Goal: Communication & Community: Answer question/provide support

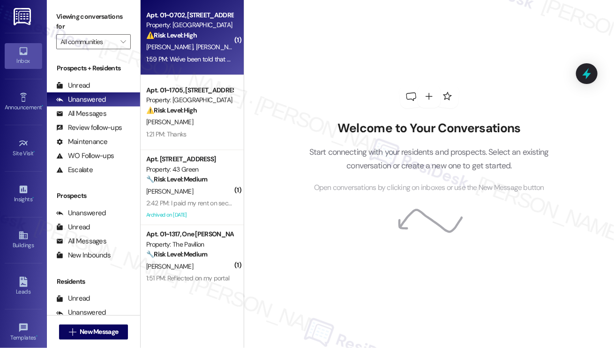
click at [181, 61] on div "1:59 PM: We've been told that before, but what do we do to fix our amount and p…" at bounding box center [286, 59] width 280 height 8
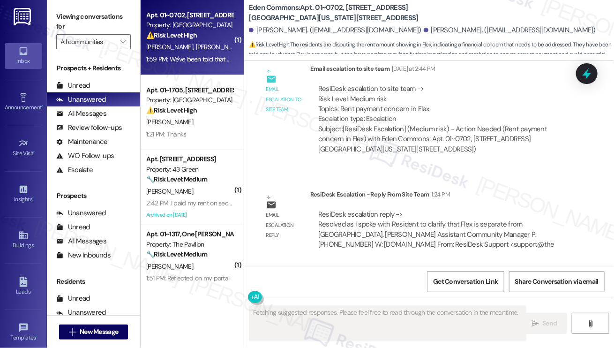
scroll to position [2130, 0]
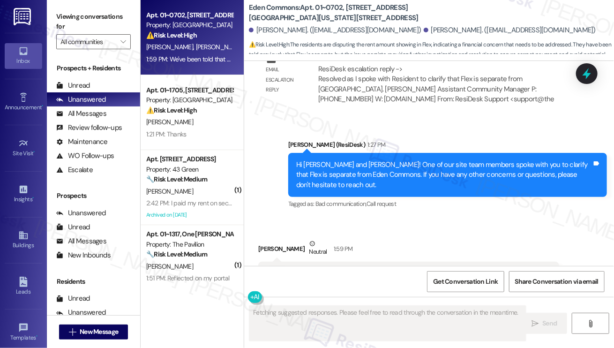
click at [424, 269] on div "We've been told that before, but what do we do to fix our amount and pay the co…" at bounding box center [405, 274] width 278 height 10
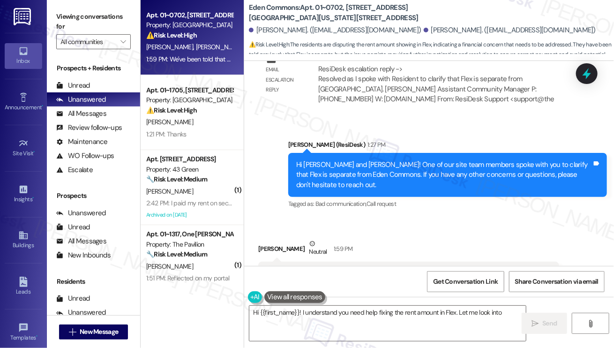
click at [420, 160] on div "Hi [PERSON_NAME] and [PERSON_NAME]! One of our site team members spoke with you…" at bounding box center [444, 175] width 296 height 30
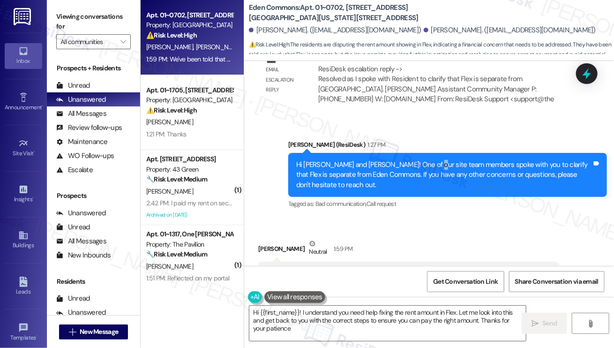
click at [420, 160] on div "Hi [PERSON_NAME] and [PERSON_NAME]! One of our site team members spoke with you…" at bounding box center [444, 175] width 296 height 30
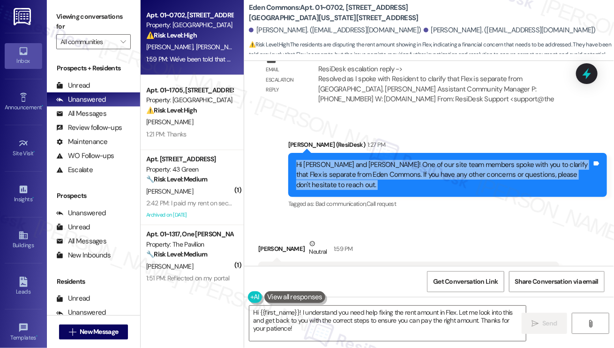
click at [420, 160] on div "Hi [PERSON_NAME] and [PERSON_NAME]! One of our site team members spoke with you…" at bounding box center [444, 175] width 296 height 30
click at [389, 160] on div "Hi [PERSON_NAME] and [PERSON_NAME]! One of our site team members spoke with you…" at bounding box center [444, 175] width 296 height 30
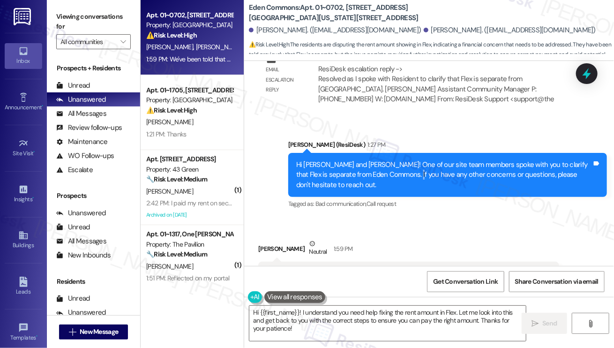
click at [389, 160] on div "Hi [PERSON_NAME] and [PERSON_NAME]! One of our site team members spoke with you…" at bounding box center [444, 175] width 296 height 30
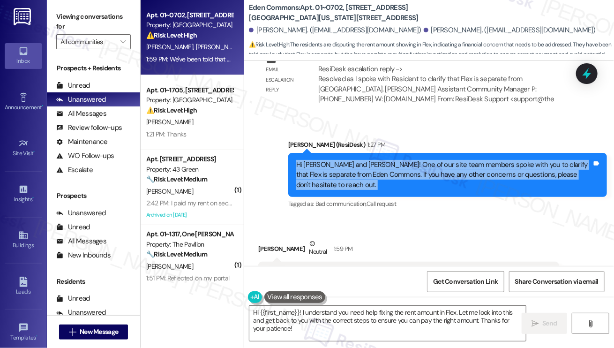
click at [389, 160] on div "Hi [PERSON_NAME] and [PERSON_NAME]! One of our site team members spoke with you…" at bounding box center [444, 175] width 296 height 30
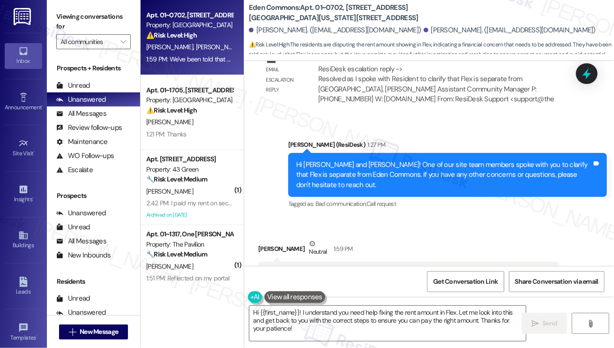
click at [345, 269] on div "We've been told that before, but what do we do to fix our amount and pay the co…" at bounding box center [405, 274] width 278 height 10
click at [432, 269] on div "We've been told that before, but what do we do to fix our amount and pay the co…" at bounding box center [405, 274] width 278 height 10
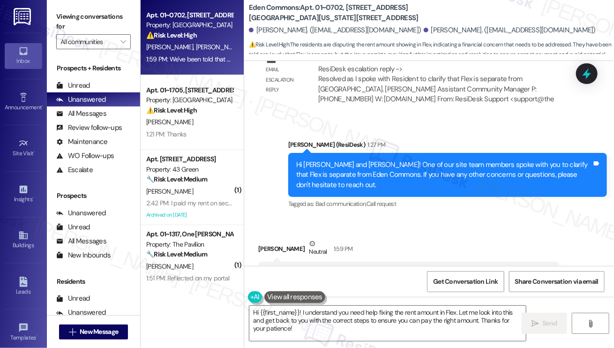
click at [432, 269] on div "We've been told that before, but what do we do to fix our amount and pay the co…" at bounding box center [405, 274] width 278 height 10
click at [351, 316] on textarea "Hi {{first_name}}! I understand you need help fixing the rent amount in Flex. L…" at bounding box center [388, 323] width 277 height 35
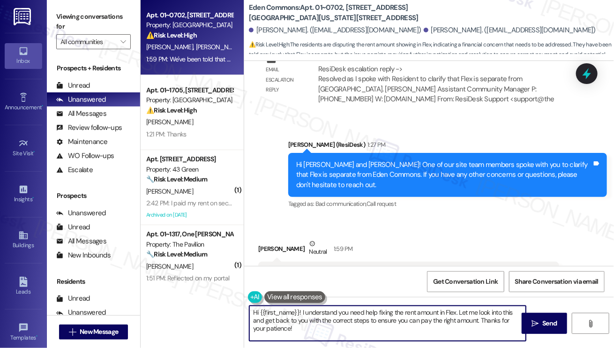
click at [351, 316] on textarea "Hi {{first_name}}! I understand you need help fixing the rent amount in Flex. L…" at bounding box center [388, 323] width 277 height 35
click at [349, 329] on textarea "Hi {{first_name}}! I understand you need help fixing the rent amount in Flex. L…" at bounding box center [388, 323] width 277 height 35
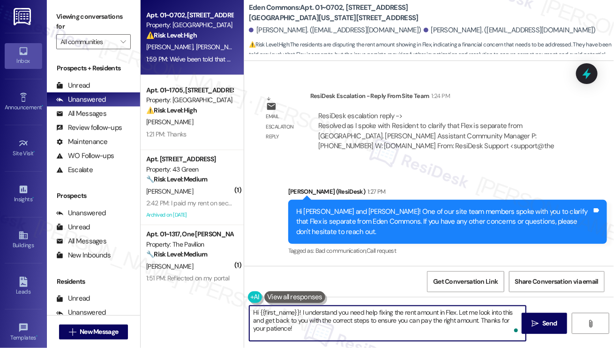
scroll to position [2036, 0]
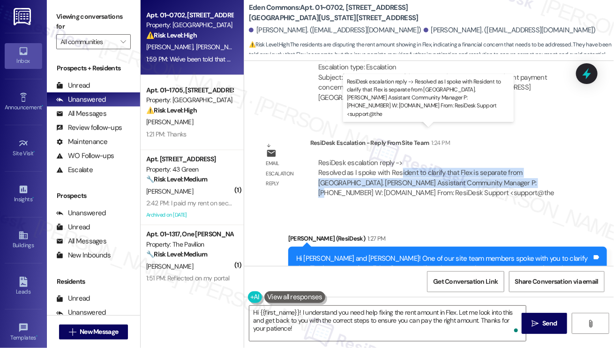
drag, startPoint x: 400, startPoint y: 146, endPoint x: 519, endPoint y: 148, distance: 119.2
click at [519, 158] on div "ResiDesk escalation reply -> Resolved as I spoke with Resident to clarify that …" at bounding box center [436, 177] width 236 height 39
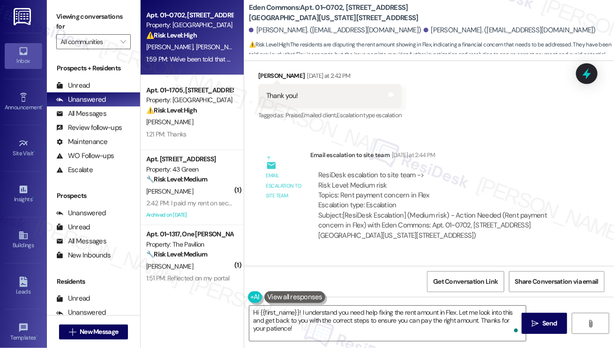
scroll to position [1895, 0]
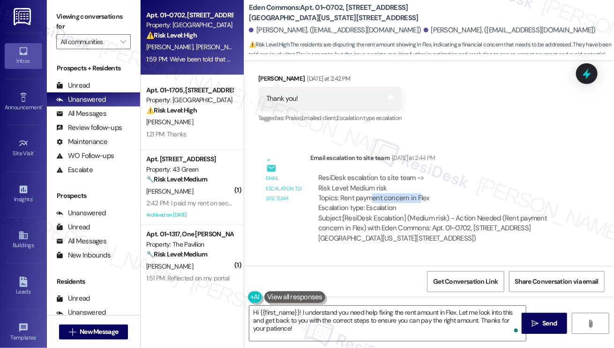
drag, startPoint x: 373, startPoint y: 170, endPoint x: 426, endPoint y: 170, distance: 53.0
click at [426, 173] on div "ResiDesk escalation to site team -> Risk Level: Medium risk Topics: Rent paymen…" at bounding box center [443, 193] width 251 height 40
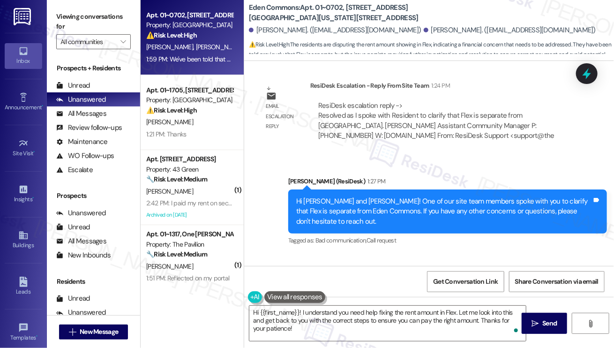
scroll to position [2036, 0]
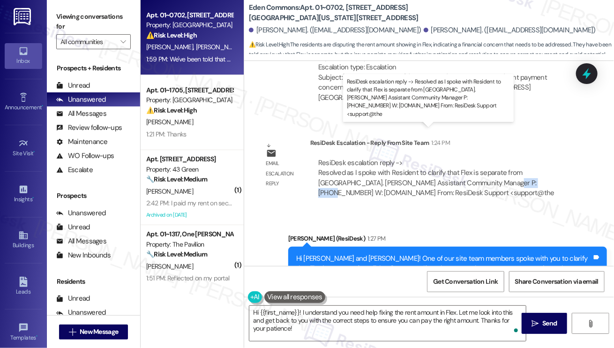
drag, startPoint x: 488, startPoint y: 152, endPoint x: 528, endPoint y: 149, distance: 40.4
click at [528, 158] on div "ResiDesk escalation reply -> Resolved as I spoke with Resident to clarify that …" at bounding box center [436, 177] width 236 height 39
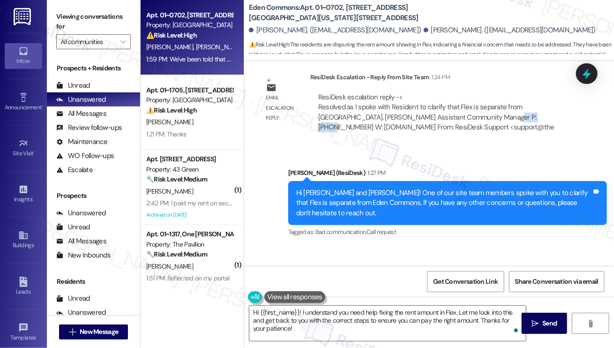
scroll to position [2130, 0]
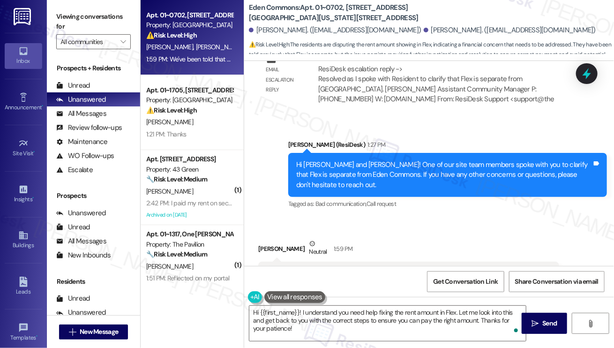
click at [350, 269] on div "We've been told that before, but what do we do to fix our amount and pay the co…" at bounding box center [405, 274] width 278 height 10
click at [364, 269] on div "We've been told that before, but what do we do to fix our amount and pay the co…" at bounding box center [405, 274] width 278 height 10
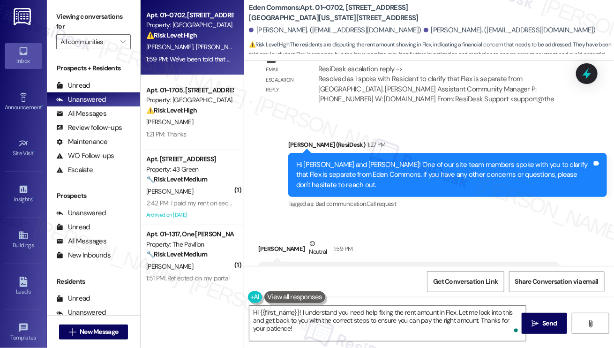
click at [364, 269] on div "We've been told that before, but what do we do to fix our amount and pay the co…" at bounding box center [405, 274] width 278 height 10
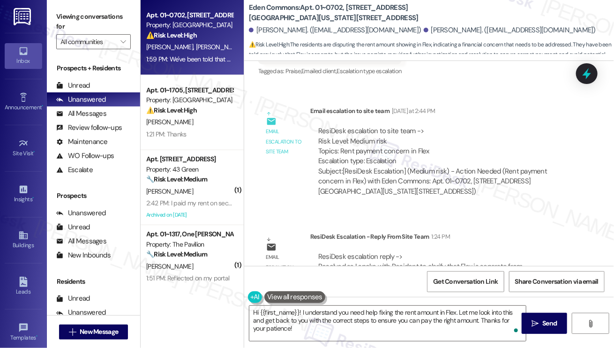
scroll to position [1895, 0]
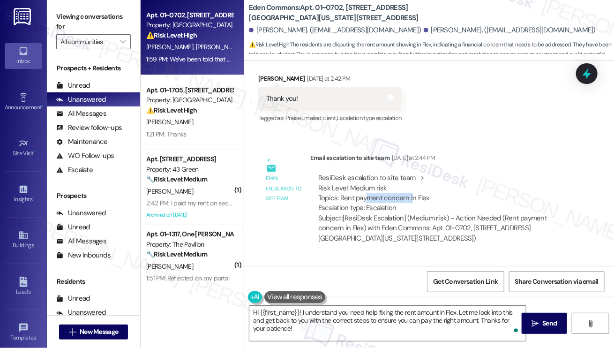
drag, startPoint x: 365, startPoint y: 167, endPoint x: 411, endPoint y: 167, distance: 46.0
click at [411, 173] on div "ResiDesk escalation to site team -> Risk Level: Medium risk Topics: Rent paymen…" at bounding box center [443, 193] width 251 height 40
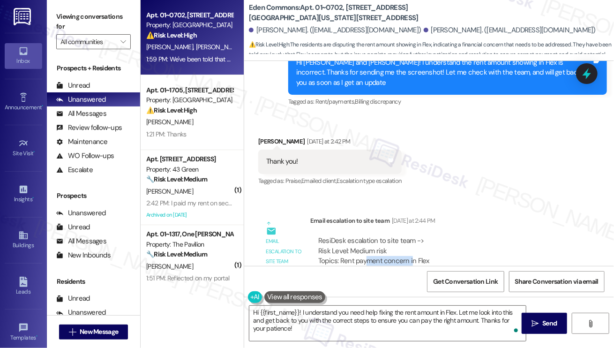
scroll to position [1754, 0]
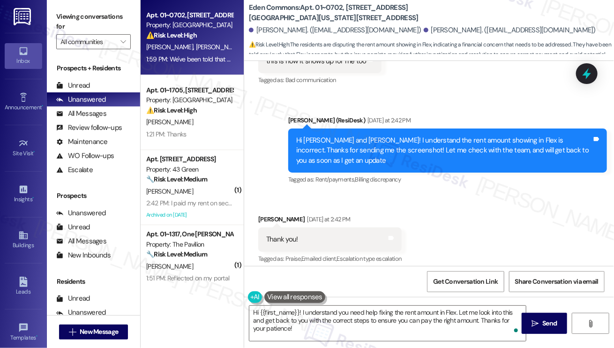
click at [302, 227] on div "Thank you! Tags and notes" at bounding box center [330, 239] width 144 height 24
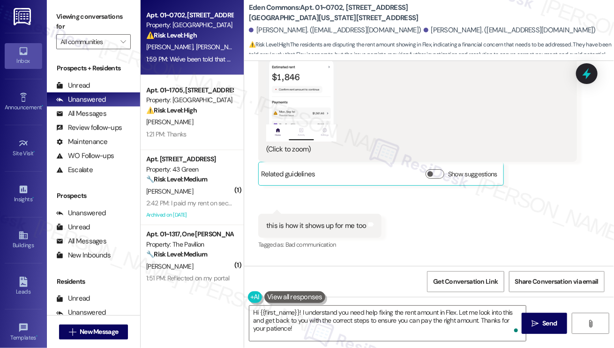
scroll to position [1473, 0]
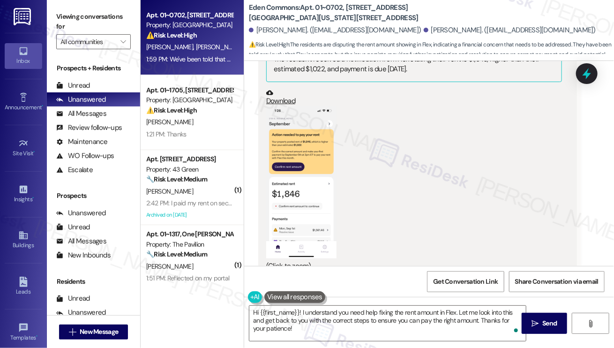
click at [313, 186] on button "Zoom image" at bounding box center [301, 182] width 70 height 152
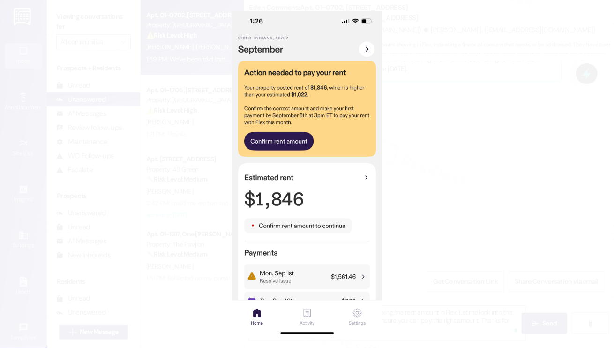
click at [435, 175] on button "Unzoom image" at bounding box center [307, 174] width 614 height 348
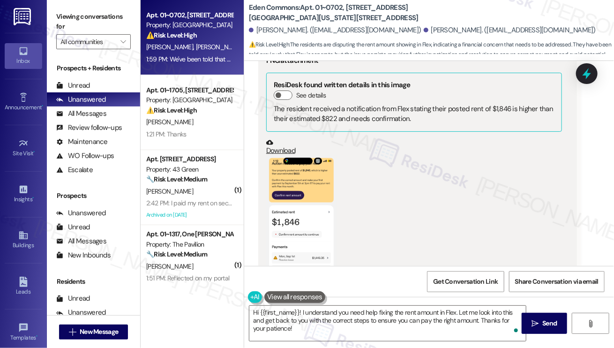
scroll to position [1004, 0]
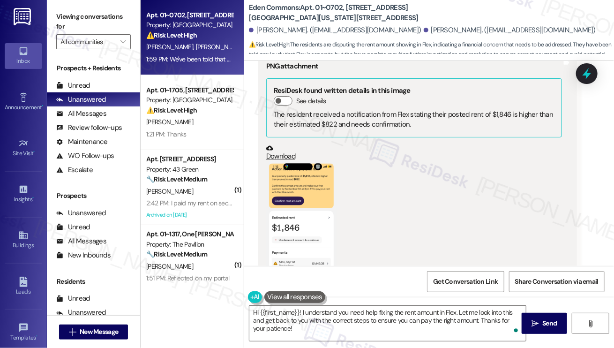
click at [300, 180] on button "Zoom image" at bounding box center [301, 237] width 70 height 152
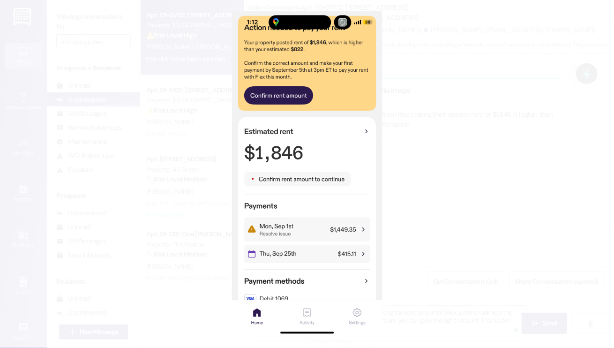
click at [452, 197] on button "Unzoom image" at bounding box center [307, 174] width 614 height 348
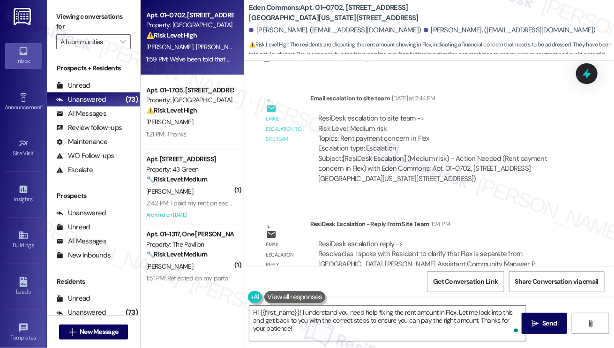
scroll to position [2036, 0]
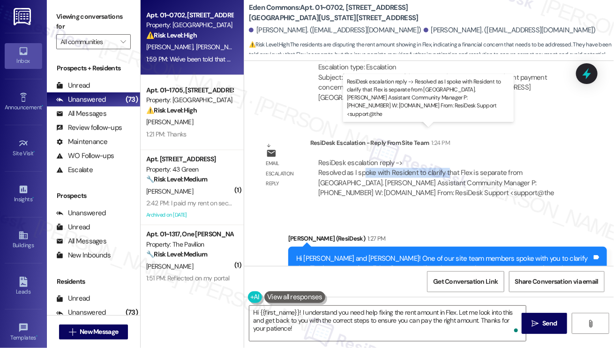
drag, startPoint x: 364, startPoint y: 141, endPoint x: 446, endPoint y: 143, distance: 81.6
click at [446, 158] on div "ResiDesk escalation reply -> Resolved as I spoke with Resident to clarify that …" at bounding box center [436, 177] width 236 height 39
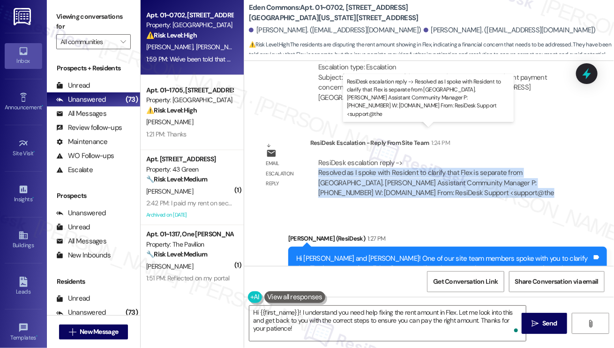
click at [446, 158] on div "ResiDesk escalation reply -> Resolved as I spoke with Resident to clarify that …" at bounding box center [436, 177] width 236 height 39
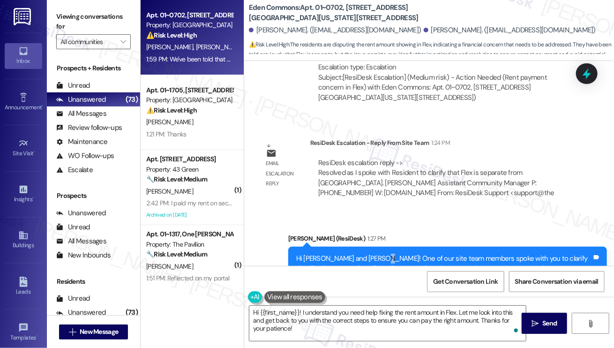
click at [371, 254] on div "Hi [PERSON_NAME] and [PERSON_NAME]! One of our site team members spoke with you…" at bounding box center [444, 269] width 296 height 30
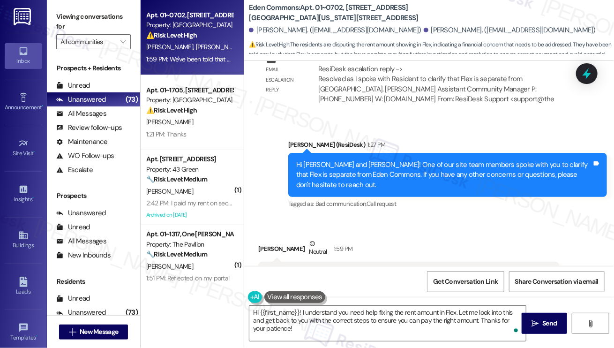
click at [338, 269] on div "We've been told that before, but what do we do to fix our amount and pay the co…" at bounding box center [405, 274] width 278 height 10
click at [417, 269] on div "We've been told that before, but what do we do to fix our amount and pay the co…" at bounding box center [405, 274] width 278 height 10
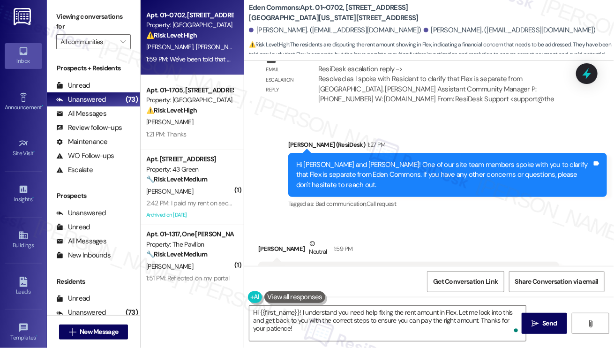
click at [417, 269] on div "We've been told that before, but what do we do to fix our amount and pay the co…" at bounding box center [405, 274] width 278 height 10
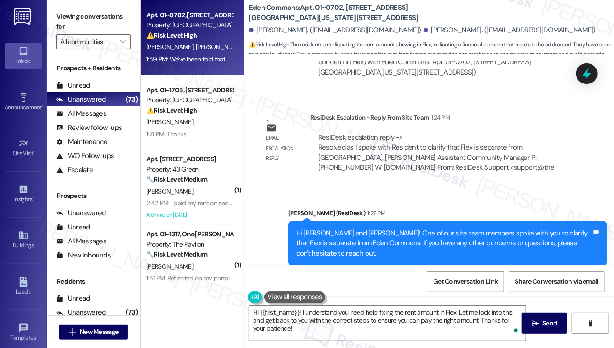
scroll to position [1989, 0]
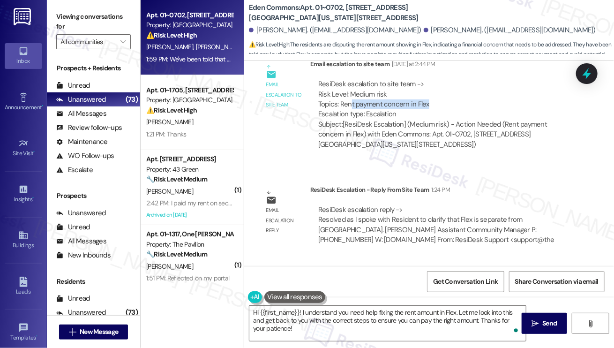
drag, startPoint x: 434, startPoint y: 78, endPoint x: 351, endPoint y: 69, distance: 83.5
click at [351, 79] on div "ResiDesk escalation to site team -> Risk Level: Medium risk Topics: Rent paymen…" at bounding box center [443, 99] width 251 height 40
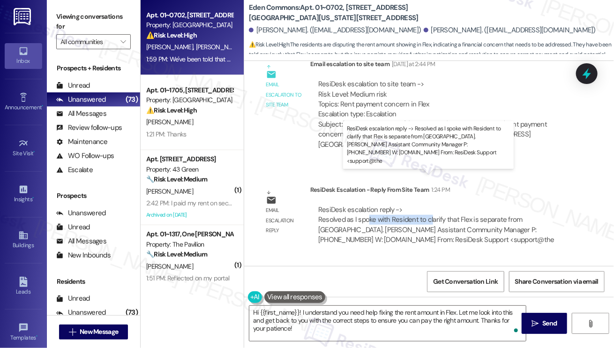
drag, startPoint x: 370, startPoint y: 190, endPoint x: 430, endPoint y: 190, distance: 60.0
click at [430, 205] on div "ResiDesk escalation reply -> Resolved as I spoke with Resident to clarify that …" at bounding box center [436, 224] width 236 height 39
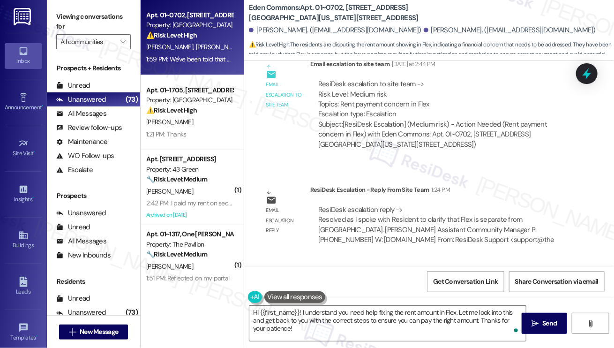
click at [417, 205] on div "ResiDesk escalation reply -> Resolved as I spoke with Resident to clarify that …" at bounding box center [436, 224] width 236 height 39
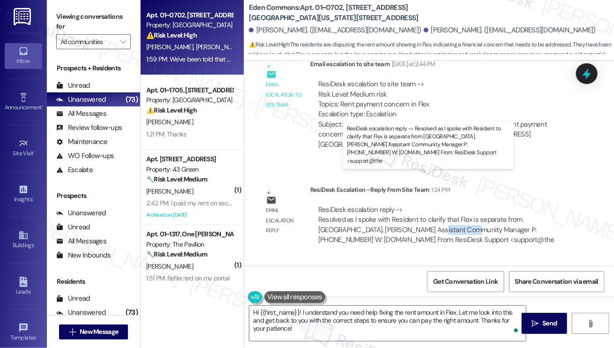
click at [417, 205] on div "ResiDesk escalation reply -> Resolved as I spoke with Resident to clarify that …" at bounding box center [436, 224] width 236 height 39
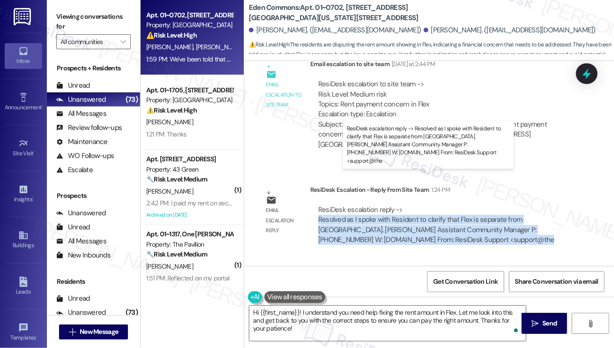
click at [417, 205] on div "ResiDesk escalation reply -> Resolved as I spoke with Resident to clarify that …" at bounding box center [436, 224] width 236 height 39
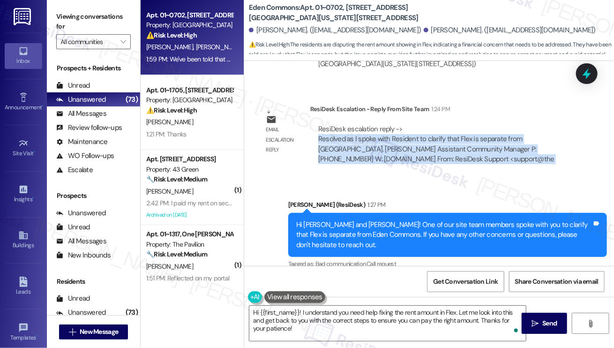
scroll to position [2130, 0]
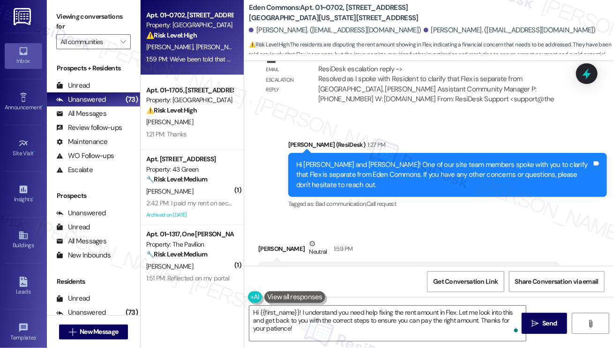
click at [365, 262] on div "We've been told that before, but what do we do to fix our amount and pay the co…" at bounding box center [408, 274] width 301 height 24
click at [364, 262] on div "We've been told that before, but what do we do to fix our amount and pay the co…" at bounding box center [408, 274] width 301 height 24
click at [348, 318] on textarea "Hi {{first_name}}! I understand you need help fixing the rent amount in Flex. L…" at bounding box center [388, 323] width 277 height 35
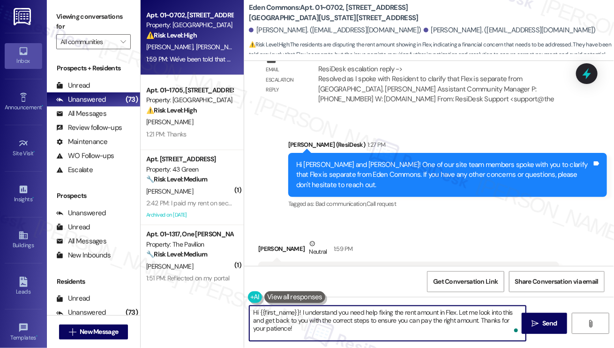
click at [348, 318] on textarea "Hi {{first_name}}! I understand you need help fixing the rent amount in Flex. L…" at bounding box center [388, 323] width 277 height 35
click at [317, 314] on textarea "Hi {{first_name}}! I understand you need help fixing the rent amount in Flex. L…" at bounding box center [388, 323] width 277 height 35
drag, startPoint x: 300, startPoint y: 312, endPoint x: 246, endPoint y: 310, distance: 54.5
click at [246, 310] on div "Hi {{first_name}}! I understand you need help fixing the rent amount in Flex. L…" at bounding box center [383, 323] width 278 height 36
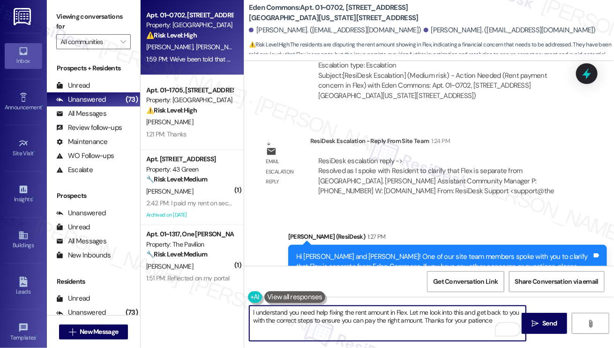
scroll to position [2036, 0]
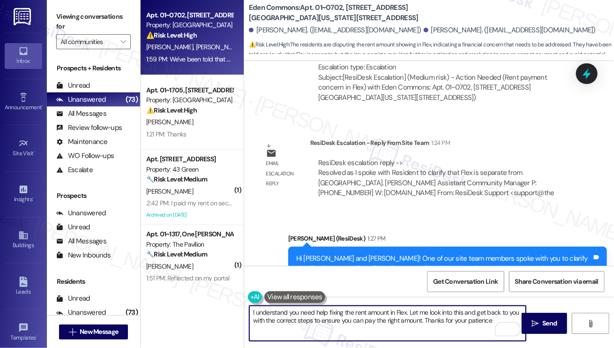
click at [353, 322] on textarea "I understand you need help fixing the rent amount in Flex. Let me look into thi…" at bounding box center [388, 323] width 277 height 35
drag, startPoint x: 407, startPoint y: 313, endPoint x: 243, endPoint y: 313, distance: 163.7
click at [243, 313] on div "Apt. 01~0702, [STREET_ADDRESS][GEOGRAPHIC_DATA][US_STATE][STREET_ADDRESS] Prope…" at bounding box center [378, 174] width 474 height 348
drag, startPoint x: 441, startPoint y: 324, endPoint x: 340, endPoint y: 309, distance: 103.0
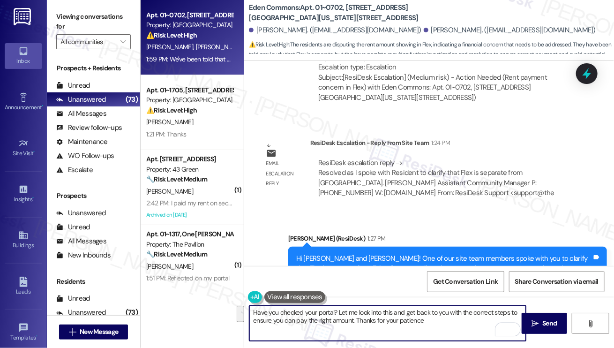
click at [340, 309] on textarea "Have you checked your portal? Let me look into this and get back to you with th…" at bounding box center [388, 323] width 277 height 35
click at [463, 317] on textarea "Can you please confirm what the exact amount is showing in your portal?" at bounding box center [388, 323] width 277 height 35
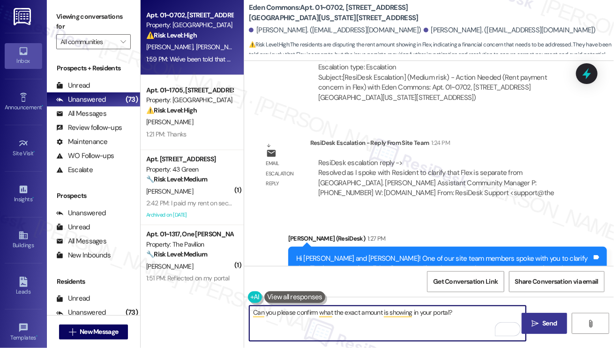
type textarea "Can you please confirm what the exact amount is showing in your portal?"
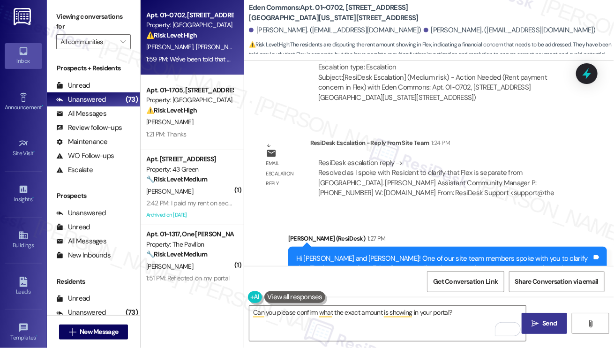
drag, startPoint x: 533, startPoint y: 318, endPoint x: 525, endPoint y: 317, distance: 7.7
click at [533, 318] on span " Send" at bounding box center [545, 323] width 30 height 10
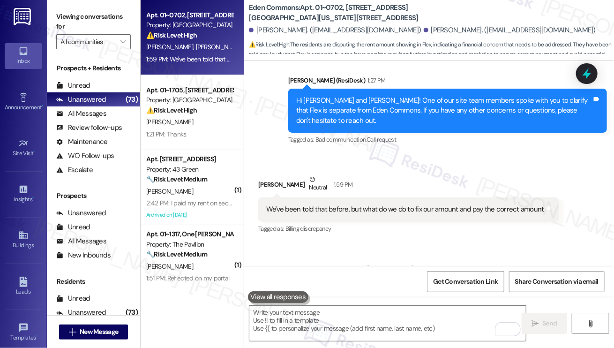
scroll to position [2195, 0]
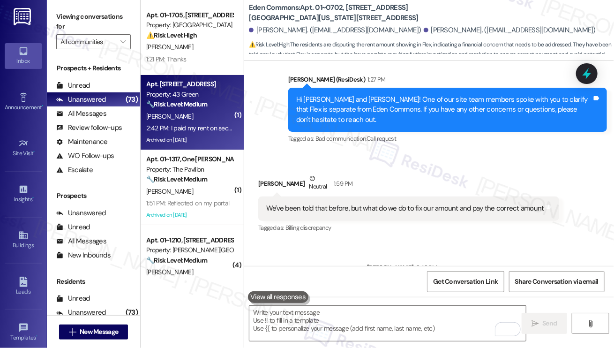
click at [208, 111] on div "[PERSON_NAME]" at bounding box center [189, 117] width 89 height 12
type textarea "Fetching suggested responses. Please feel free to read through the conversation…"
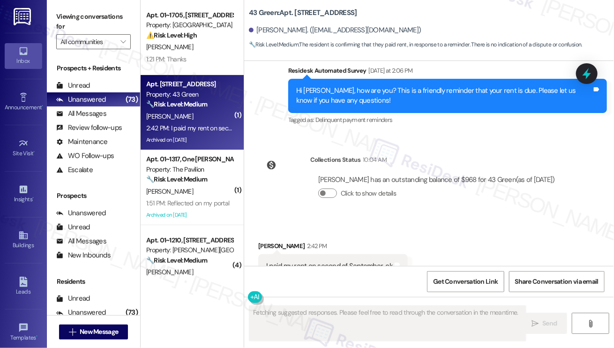
scroll to position [1822, 0]
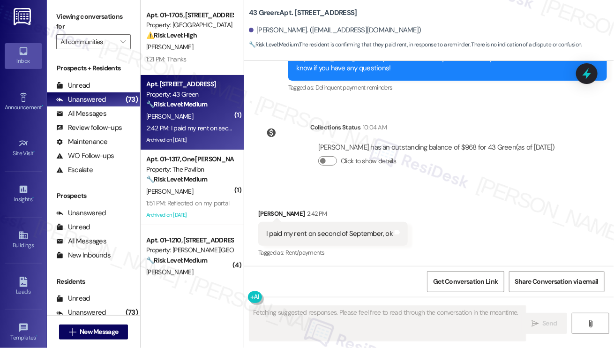
click at [353, 227] on div "I paid my rent on second of September, ok Tags and notes" at bounding box center [333, 234] width 150 height 24
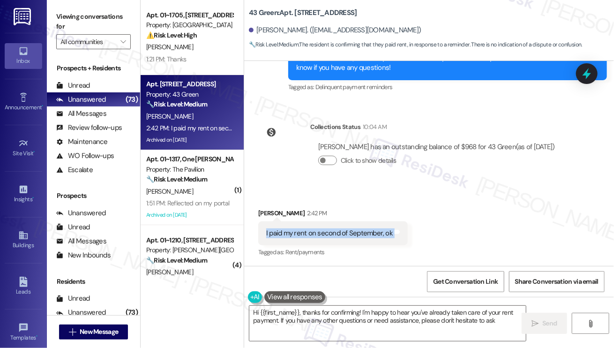
type textarea "Hi {{first_name}}, thanks for confirming! I'm happy to hear you've already take…"
click at [370, 315] on textarea "Hi {{first_name}}, thanks for confirming! I'm happy to hear you've already take…" at bounding box center [388, 323] width 277 height 35
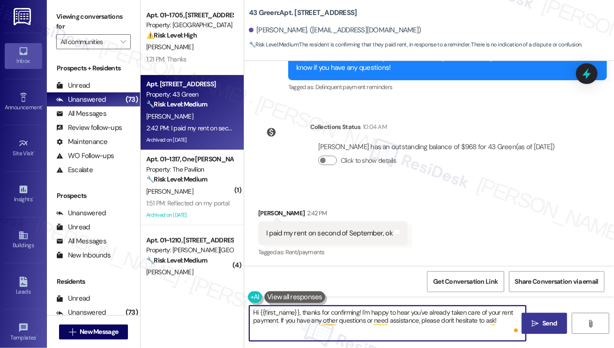
click at [529, 318] on button " Send" at bounding box center [544, 323] width 45 height 21
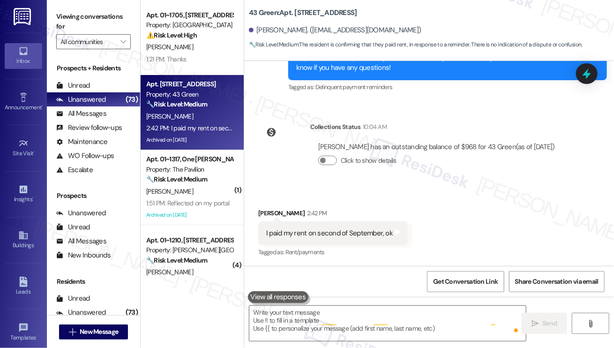
scroll to position [1822, 0]
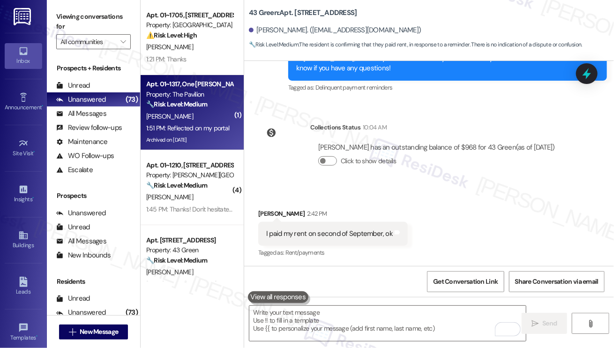
click at [205, 131] on div "1:51 PM: Reflected on my portal 1:51 PM: Reflected on my portal" at bounding box center [187, 128] width 83 height 8
type textarea "Fetching suggested responses. Please feel free to read through the conversation…"
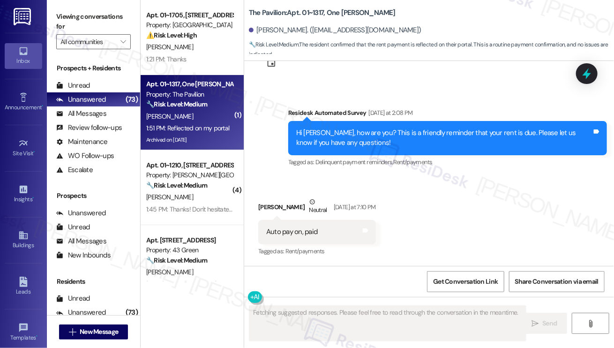
scroll to position [10461, 0]
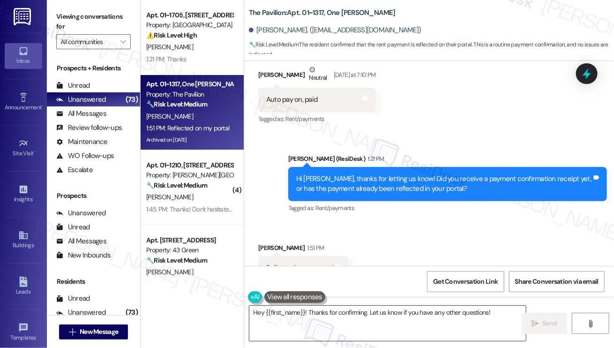
click at [500, 314] on textarea "Hey {{first_name}}! Thanks for confirming. Let us know if you have any other qu…" at bounding box center [388, 323] width 277 height 35
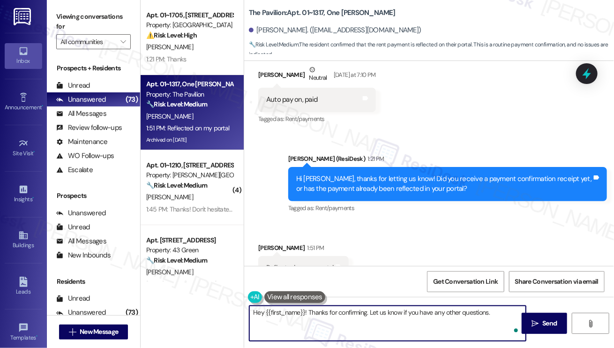
type textarea "Hey {{first_name}}! Thanks for confirming. Let us know if you have any other qu…"
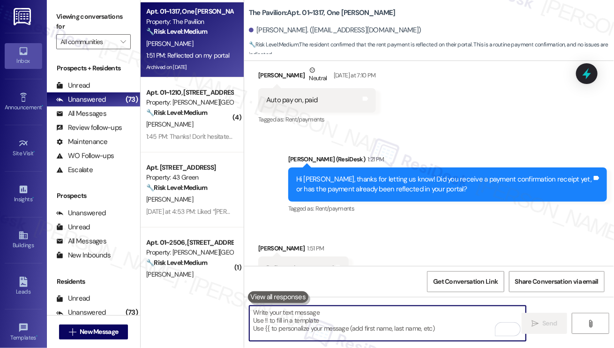
scroll to position [94, 0]
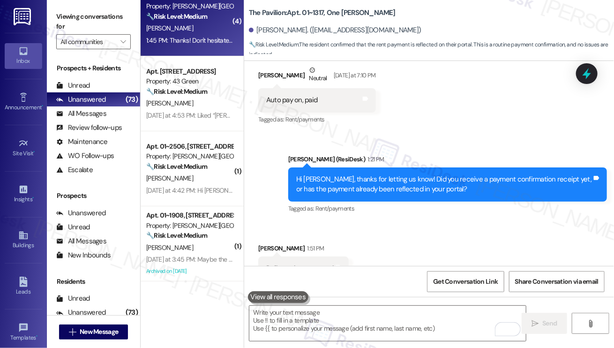
click at [209, 38] on div "1:45 PM: Thanks! Don't hesitate to reach out if needed 1:45 PM: Thanks! Don't h…" at bounding box center [218, 40] width 145 height 8
type textarea "Fetching suggested responses. Please feel free to read through the conversation…"
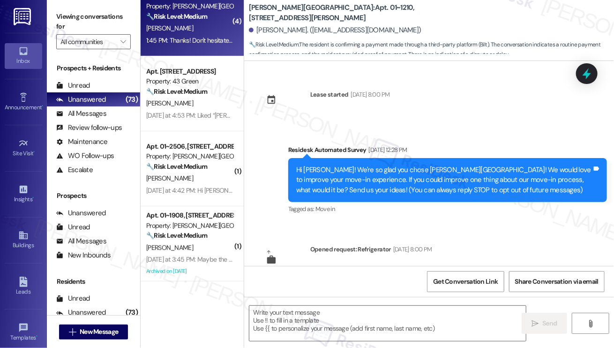
scroll to position [920, 0]
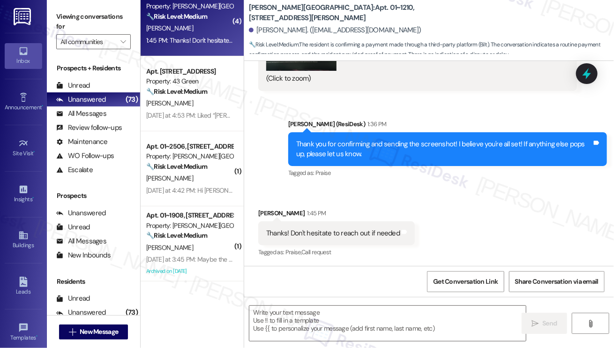
type textarea "Fetching suggested responses. Please feel free to read through the conversation…"
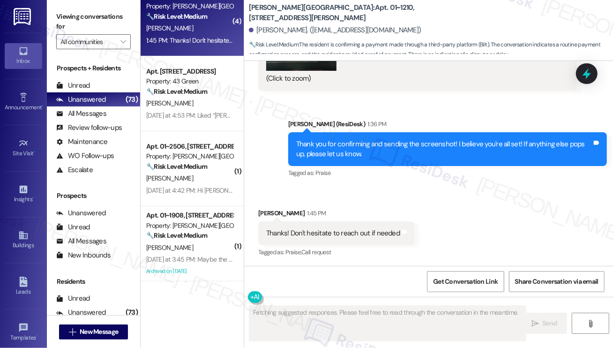
click at [354, 235] on div "Thanks! Don't hesitate to reach out if needed" at bounding box center [333, 233] width 134 height 10
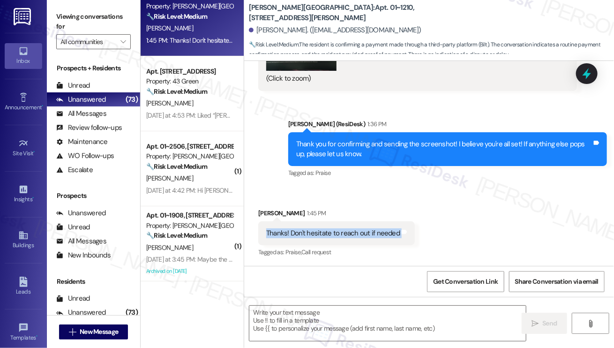
click at [354, 235] on div "Thanks! Don't hesitate to reach out if needed" at bounding box center [333, 233] width 134 height 10
click at [334, 146] on div "Thank you for confirming and sending the screenshot! I believe you're all set! …" at bounding box center [444, 149] width 296 height 20
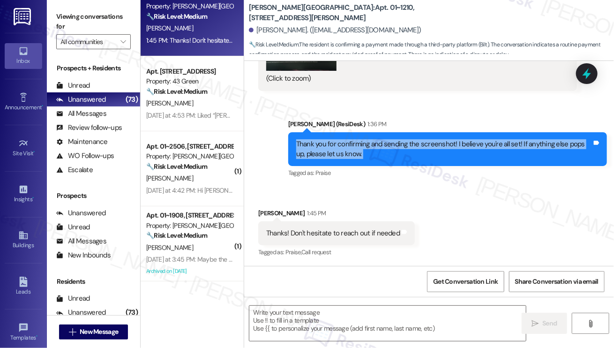
click at [334, 146] on div "Thank you for confirming and sending the screenshot! I believe you're all set! …" at bounding box center [444, 149] width 296 height 20
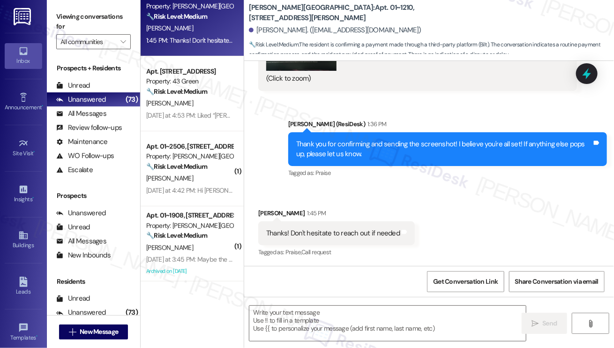
click at [317, 232] on div "Thanks! Don't hesitate to reach out if needed" at bounding box center [333, 233] width 134 height 10
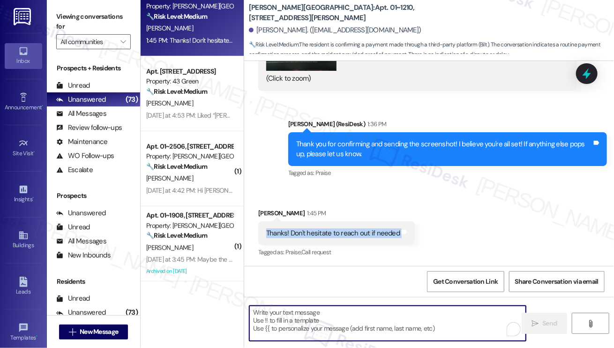
click at [328, 314] on textarea "To enrich screen reader interactions, please activate Accessibility in Grammarl…" at bounding box center [388, 323] width 277 height 35
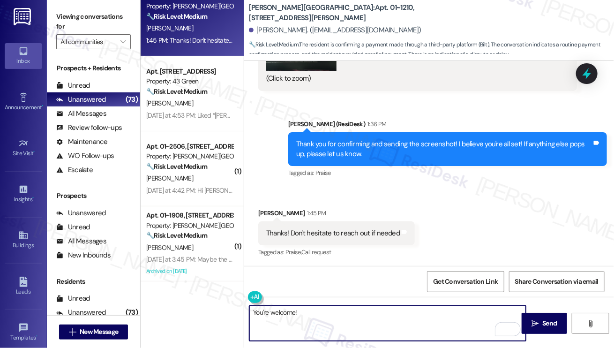
type textarea "You're welcome!"
